Goal: Task Accomplishment & Management: Complete application form

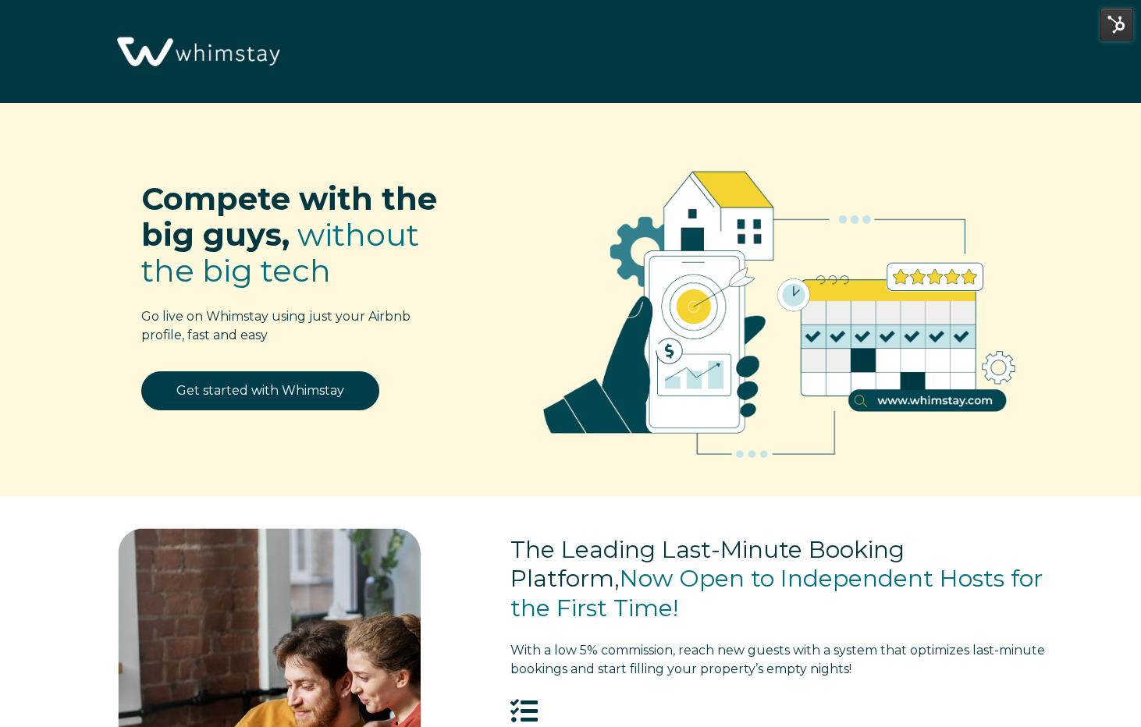
select select "US"
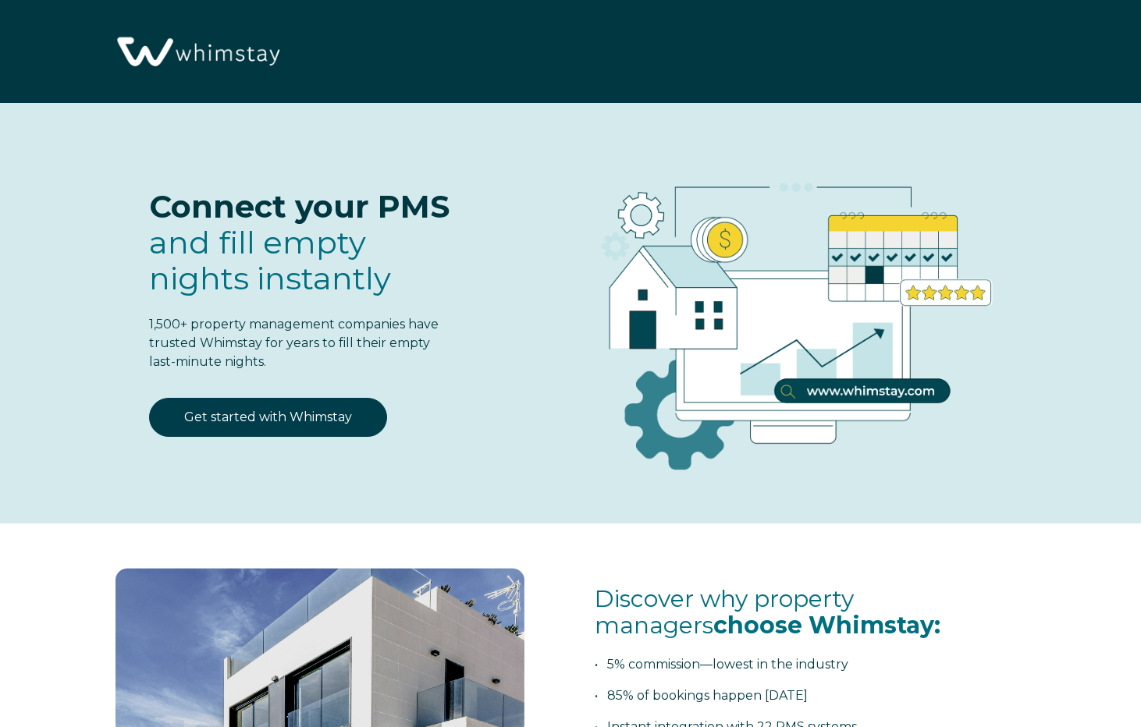
select select "US"
select select "Standard"
